Goal: Information Seeking & Learning: Check status

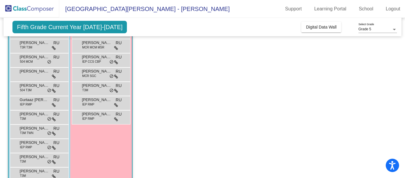
scroll to position [115, 0]
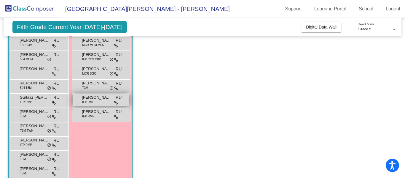
click at [104, 96] on span "[PERSON_NAME]" at bounding box center [97, 97] width 30 height 6
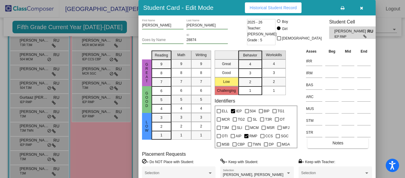
click at [273, 5] on span "Historical Student Record" at bounding box center [273, 7] width 47 height 5
click at [363, 9] on button "button" at bounding box center [361, 7] width 19 height 11
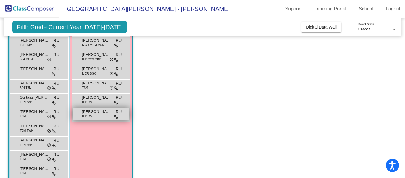
click at [105, 114] on div "Miilliea [PERSON_NAME] IEP RMP RU lock do_not_disturb_alt" at bounding box center [101, 114] width 57 height 12
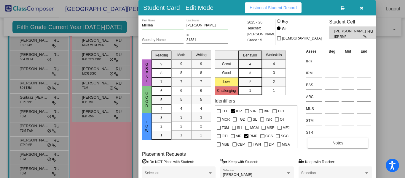
click at [264, 7] on span "Historical Student Record" at bounding box center [273, 7] width 47 height 5
click at [361, 7] on icon "button" at bounding box center [361, 8] width 3 height 4
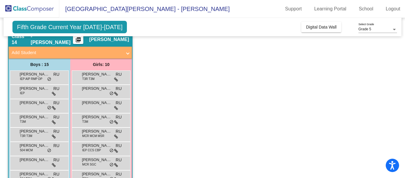
scroll to position [29, 0]
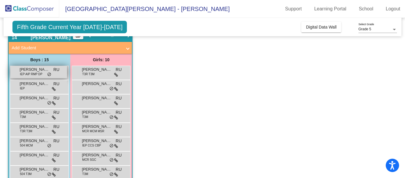
click at [36, 69] on span "[PERSON_NAME]" at bounding box center [35, 69] width 30 height 6
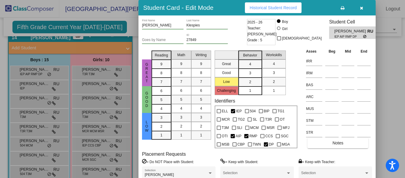
click at [263, 7] on span "Historical Student Record" at bounding box center [273, 7] width 47 height 5
click at [362, 9] on icon "button" at bounding box center [361, 8] width 3 height 4
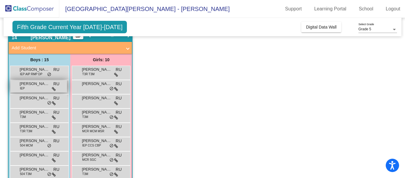
click at [35, 88] on div "[PERSON_NAME] IEP RU lock do_not_disturb_alt" at bounding box center [38, 86] width 57 height 12
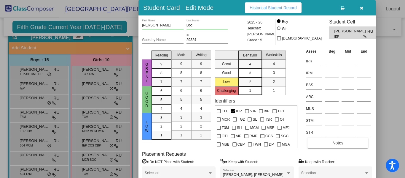
click at [288, 4] on button "Historical Student Record" at bounding box center [273, 7] width 57 height 11
click at [362, 8] on icon "button" at bounding box center [361, 8] width 3 height 4
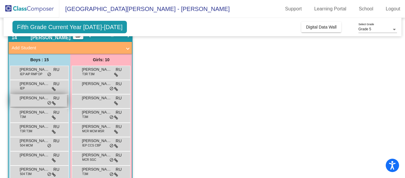
click at [39, 104] on div "[PERSON_NAME] Grey RU lock do_not_disturb_alt" at bounding box center [38, 100] width 57 height 12
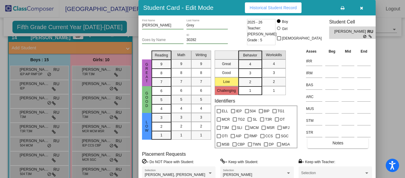
click at [282, 8] on span "Historical Student Record" at bounding box center [273, 7] width 47 height 5
click at [360, 7] on icon "button" at bounding box center [361, 8] width 3 height 4
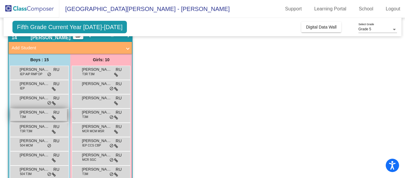
click at [34, 116] on div "[PERSON_NAME] T3M RU lock do_not_disturb_alt" at bounding box center [38, 115] width 57 height 12
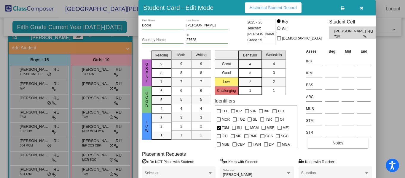
click at [282, 6] on span "Historical Student Record" at bounding box center [273, 7] width 47 height 5
click at [362, 7] on icon "button" at bounding box center [361, 8] width 3 height 4
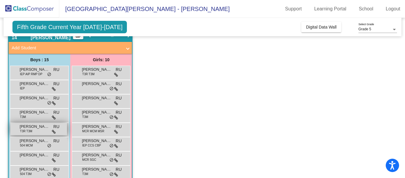
click at [40, 129] on div "[PERSON_NAME] T3R T3M RU lock do_not_disturb_alt" at bounding box center [38, 129] width 57 height 12
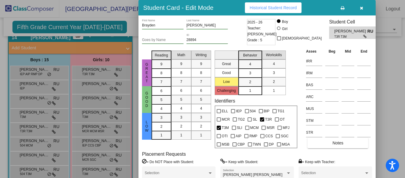
click at [287, 7] on span "Historical Student Record" at bounding box center [273, 7] width 47 height 5
click at [362, 9] on icon "button" at bounding box center [361, 8] width 3 height 4
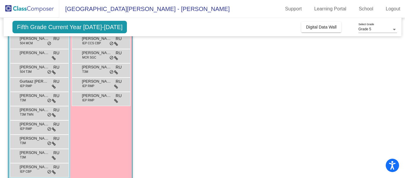
scroll to position [133, 0]
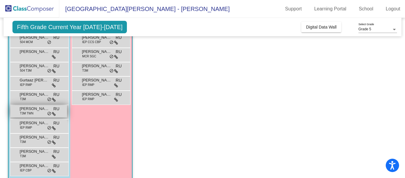
click at [36, 110] on span "[PERSON_NAME]" at bounding box center [35, 109] width 30 height 6
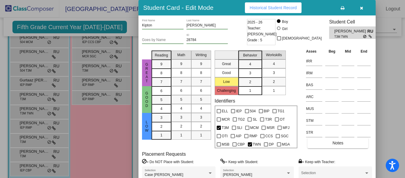
click at [272, 6] on span "Historical Student Record" at bounding box center [273, 7] width 47 height 5
click at [363, 10] on icon "button" at bounding box center [361, 8] width 3 height 4
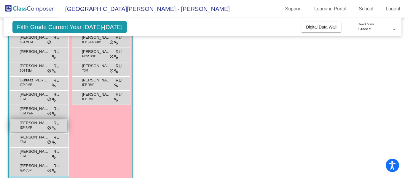
click at [37, 127] on div "[PERSON_NAME] IEP RMP RU lock do_not_disturb_alt" at bounding box center [38, 125] width 57 height 12
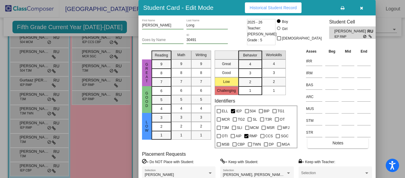
click at [267, 8] on span "Historical Student Record" at bounding box center [273, 7] width 47 height 5
click at [362, 8] on icon "button" at bounding box center [361, 8] width 3 height 4
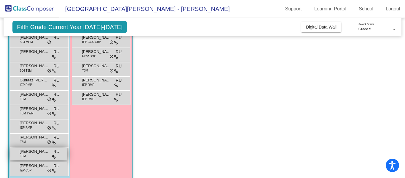
click at [31, 155] on div "[PERSON_NAME] Aqua T3M RU lock do_not_disturb_alt" at bounding box center [38, 154] width 57 height 12
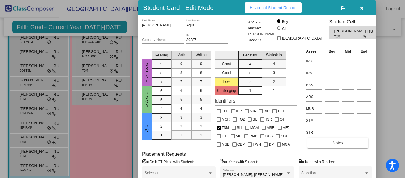
click at [270, 7] on span "Historical Student Record" at bounding box center [273, 7] width 47 height 5
click at [39, 153] on div at bounding box center [202, 89] width 405 height 178
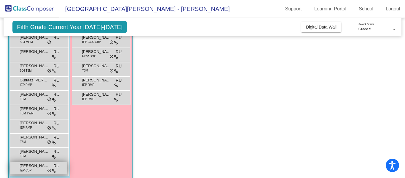
click at [34, 167] on span "[PERSON_NAME]" at bounding box center [35, 166] width 30 height 6
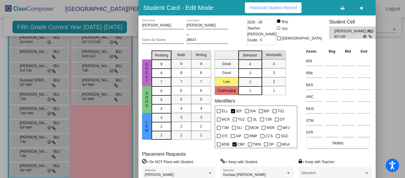
click at [293, 7] on span "Historical Student Record" at bounding box center [273, 7] width 47 height 5
click at [31, 155] on div at bounding box center [202, 89] width 405 height 178
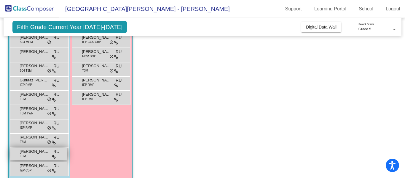
click at [44, 154] on div "[PERSON_NAME] Aqua T3M RU lock do_not_disturb_alt" at bounding box center [38, 154] width 57 height 12
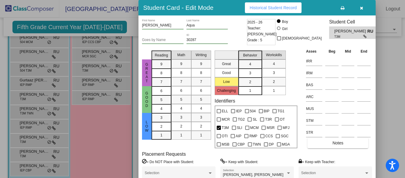
click at [293, 5] on span "Historical Student Record" at bounding box center [273, 7] width 47 height 5
